Goal: Navigation & Orientation: Find specific page/section

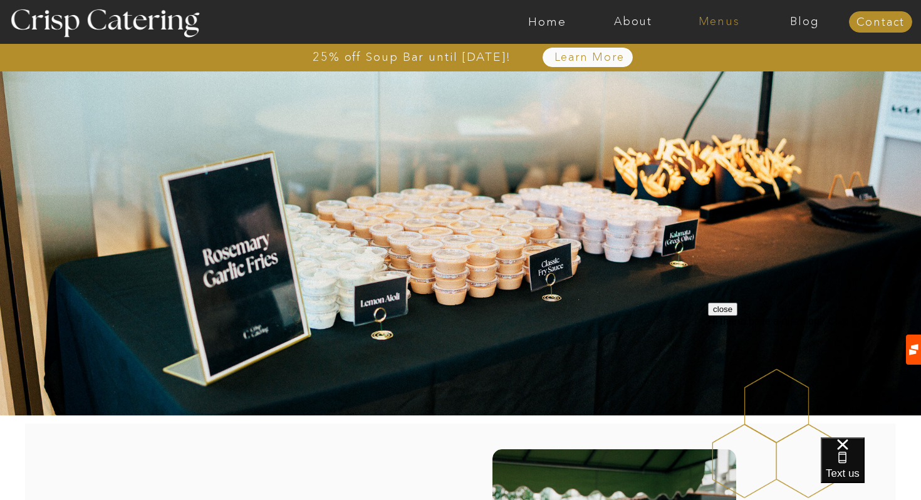
click at [710, 24] on nav "Menus" at bounding box center [719, 22] width 86 height 13
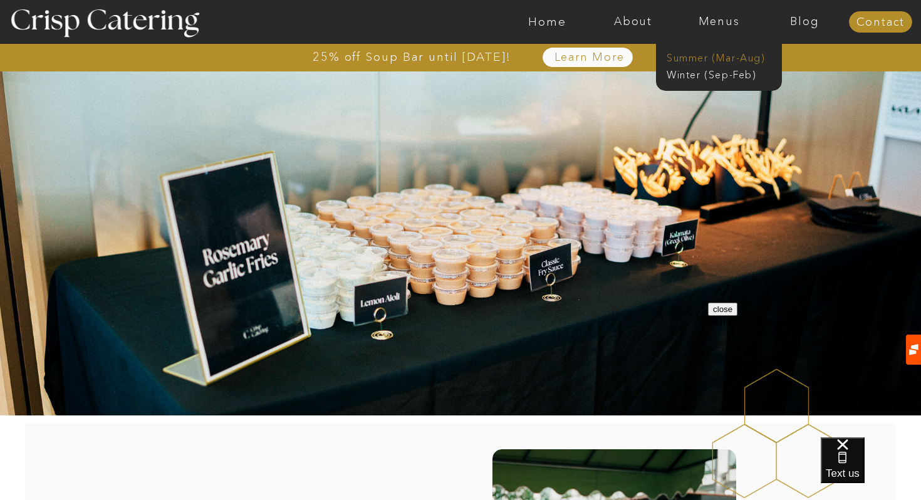
click at [708, 56] on nav "Summer (Mar-Aug)" at bounding box center [722, 57] width 112 height 12
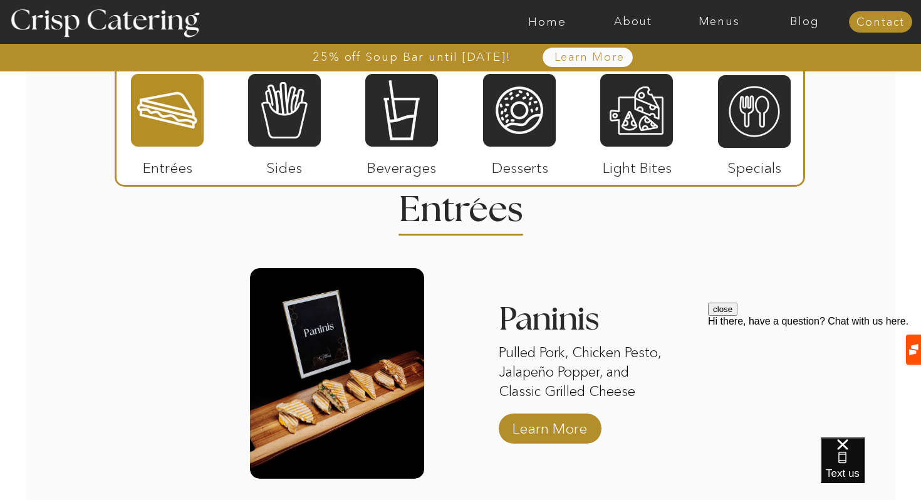
scroll to position [1125, 0]
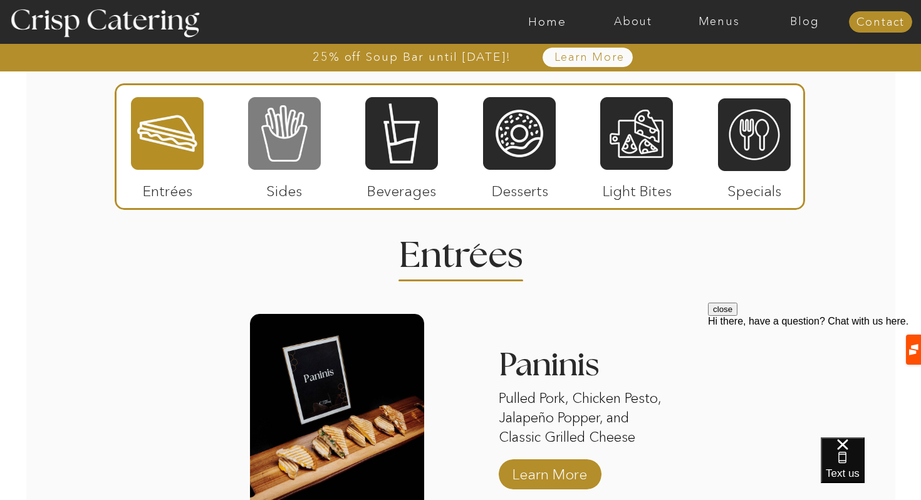
click at [282, 123] on div at bounding box center [284, 133] width 73 height 75
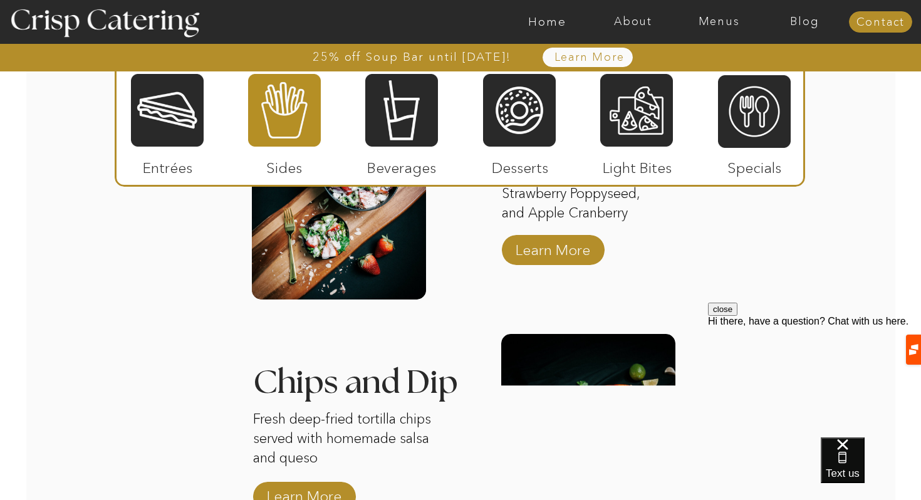
scroll to position [1522, 0]
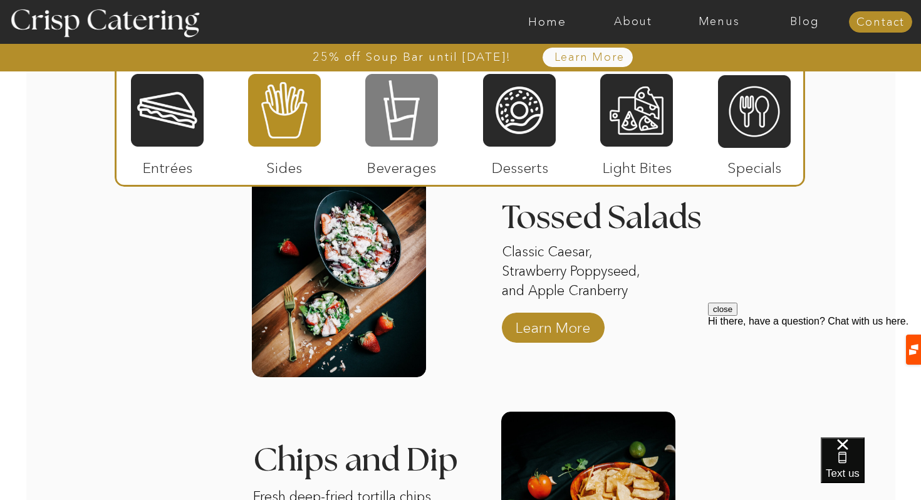
click at [403, 132] on div at bounding box center [401, 110] width 73 height 75
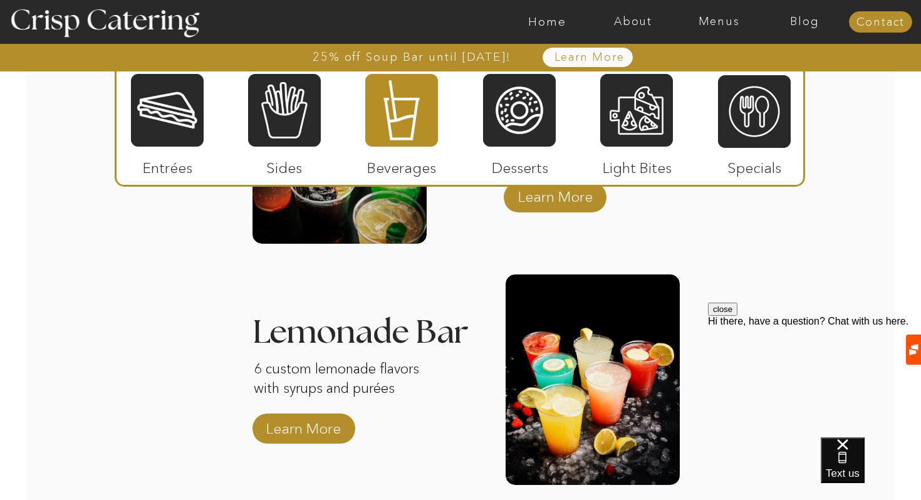
scroll to position [1414, 0]
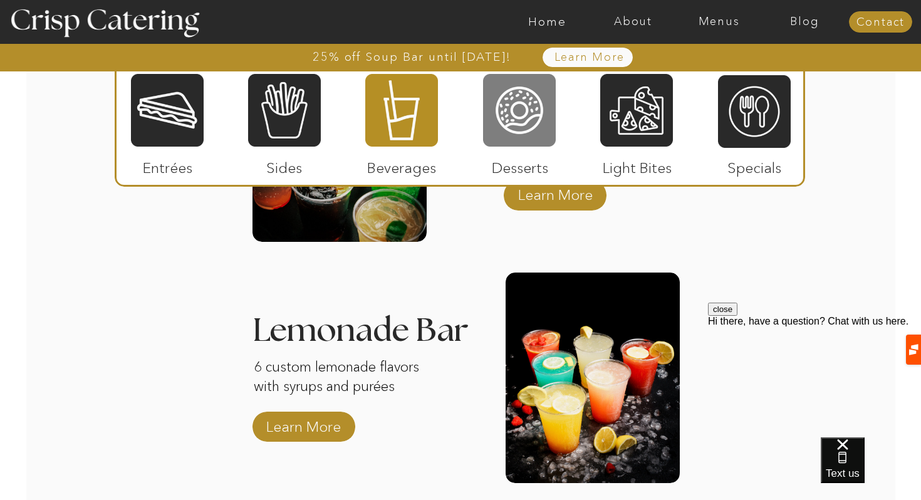
click at [518, 124] on div at bounding box center [519, 110] width 73 height 75
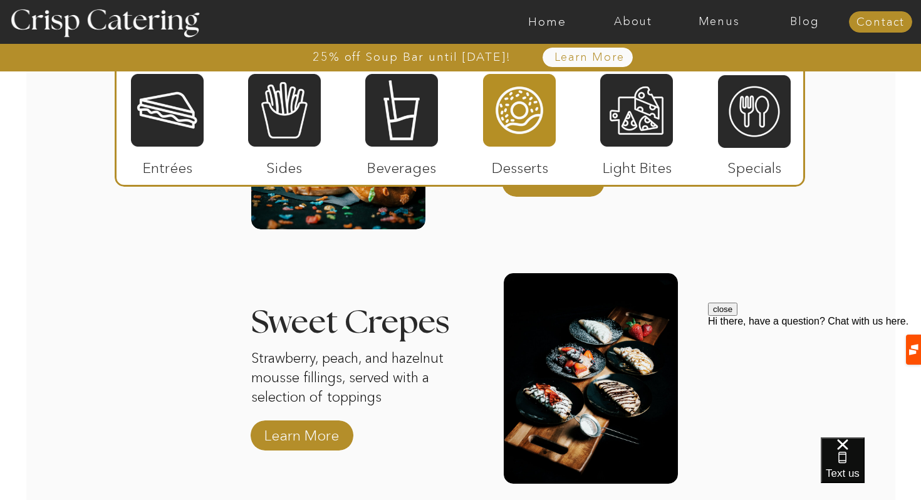
scroll to position [1438, 0]
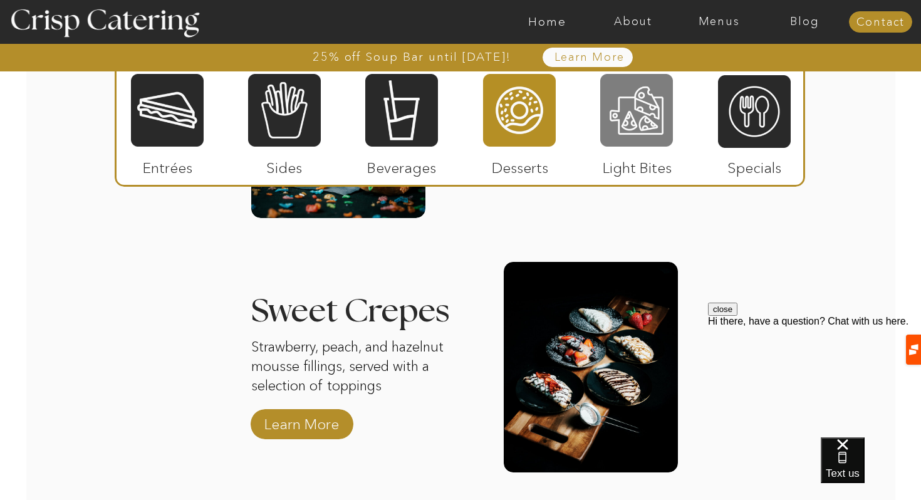
click at [658, 145] on div at bounding box center [636, 110] width 73 height 75
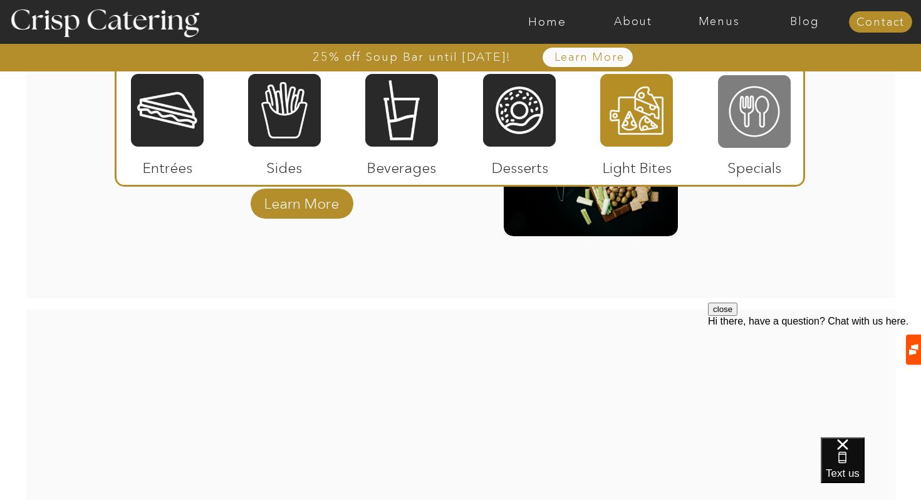
click at [746, 130] on div at bounding box center [754, 111] width 73 height 75
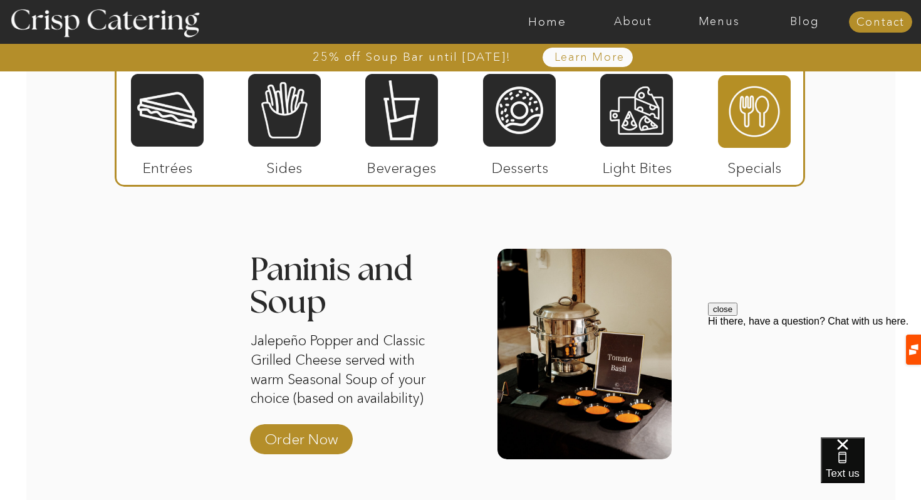
scroll to position [1224, 0]
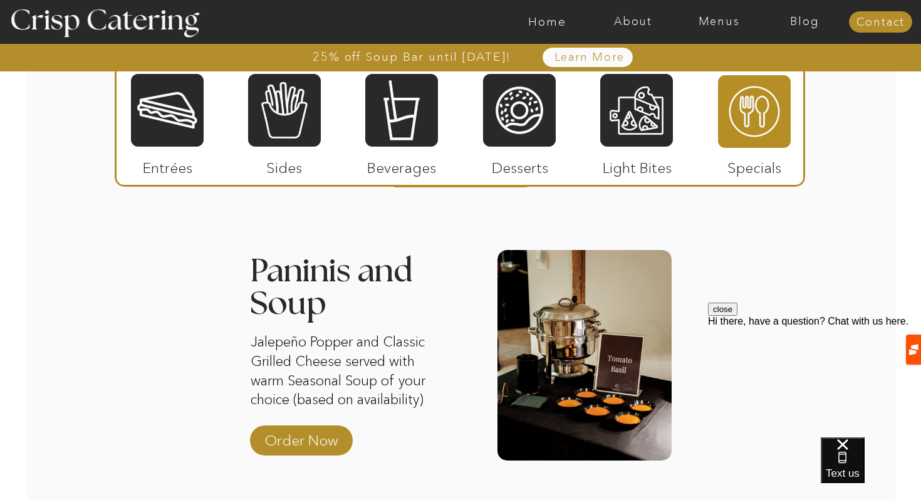
click at [737, 316] on button "close" at bounding box center [722, 308] width 29 height 13
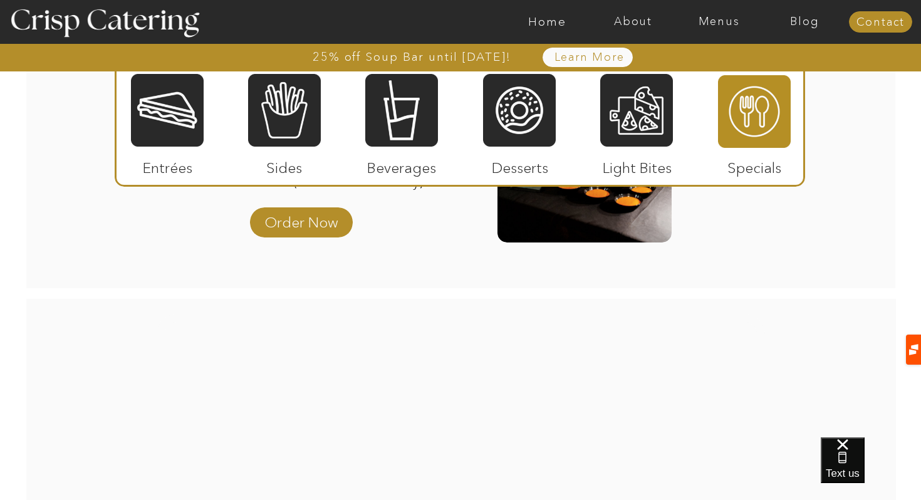
scroll to position [1381, 0]
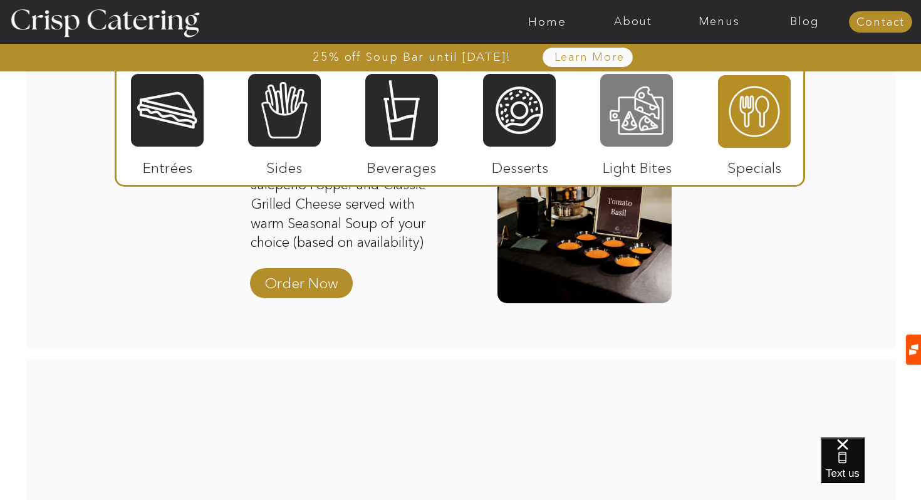
click at [622, 110] on div at bounding box center [636, 110] width 73 height 75
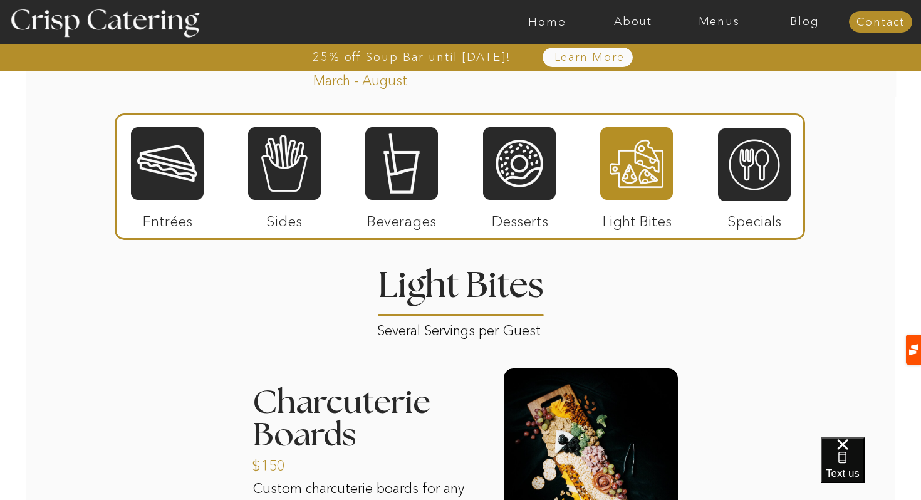
scroll to position [1089, 0]
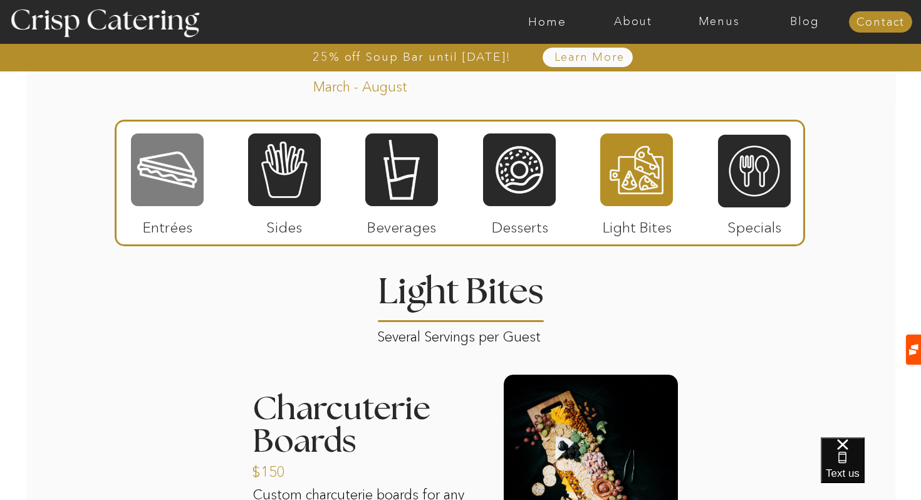
click at [157, 155] on div at bounding box center [167, 169] width 73 height 75
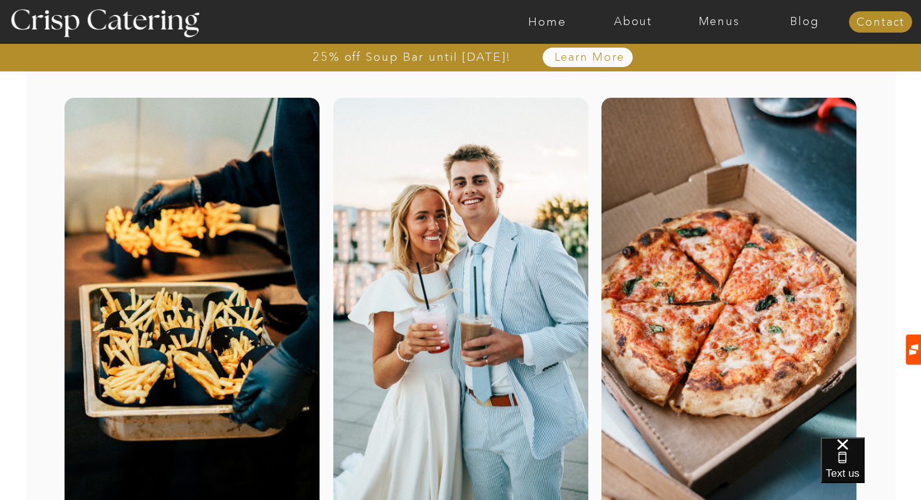
scroll to position [0, 0]
